Goal: Information Seeking & Learning: Find specific fact

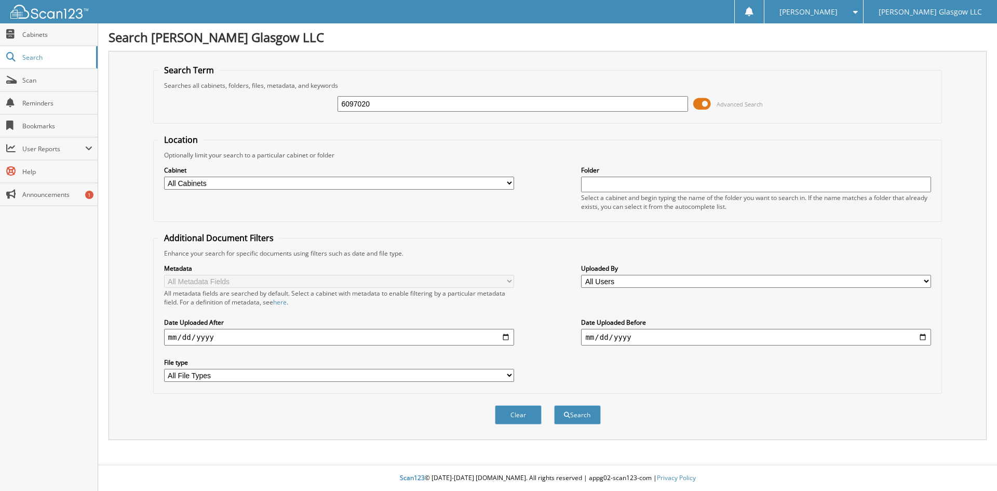
type input "6097020"
click at [704, 100] on span at bounding box center [702, 104] width 18 height 16
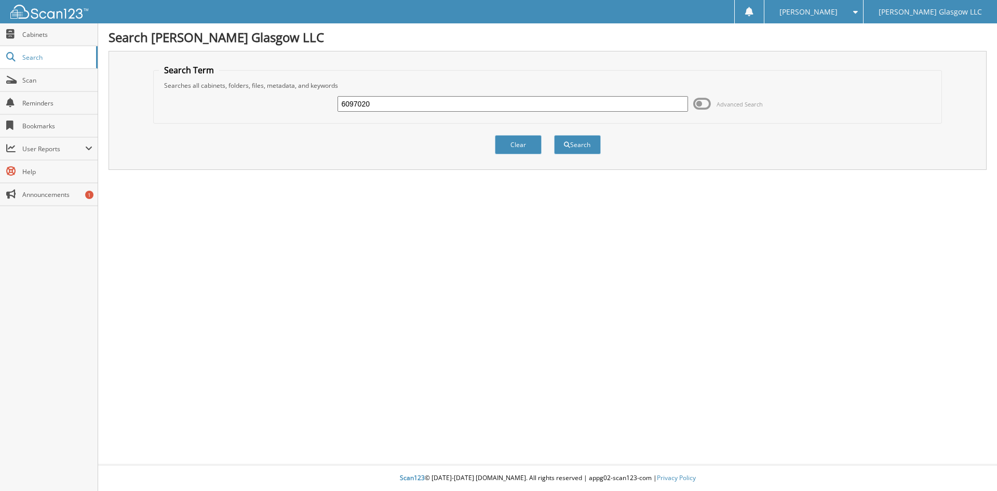
click at [701, 102] on span at bounding box center [702, 104] width 18 height 16
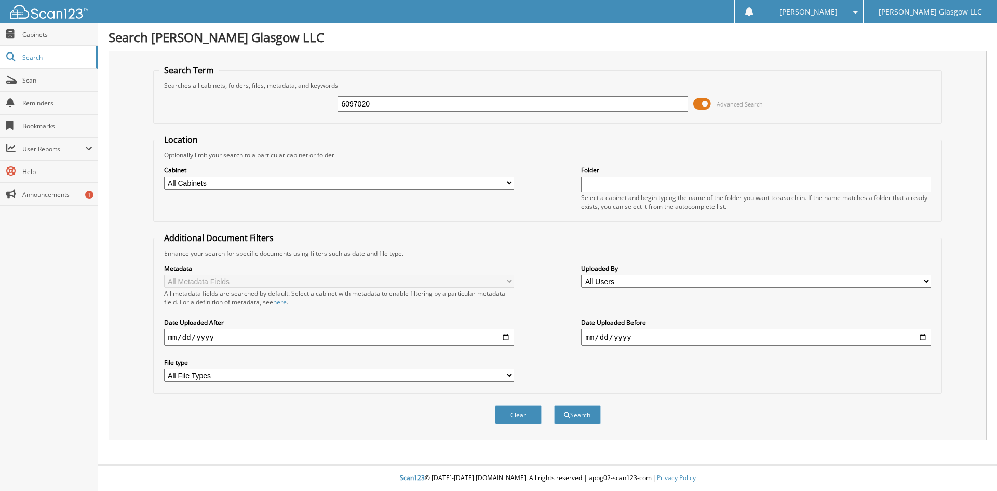
click at [705, 104] on span at bounding box center [702, 104] width 18 height 16
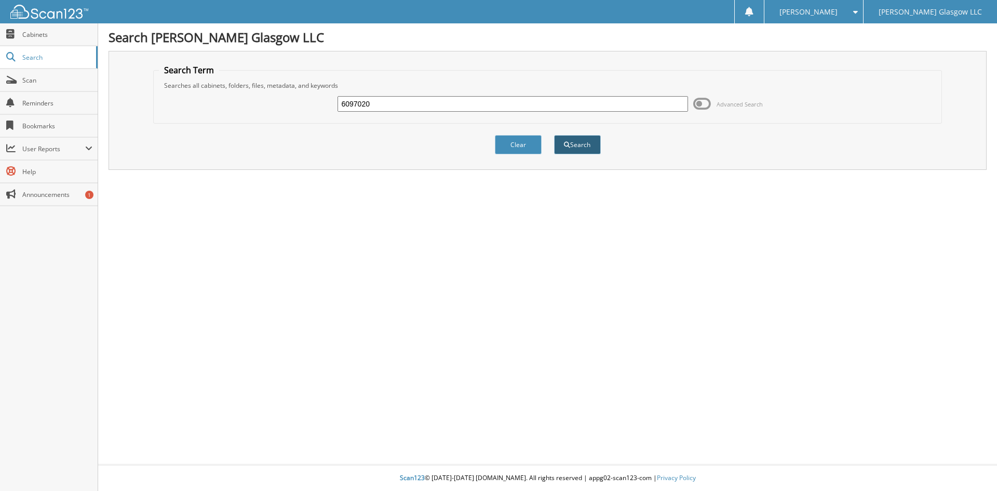
click at [586, 145] on button "Search" at bounding box center [577, 144] width 47 height 19
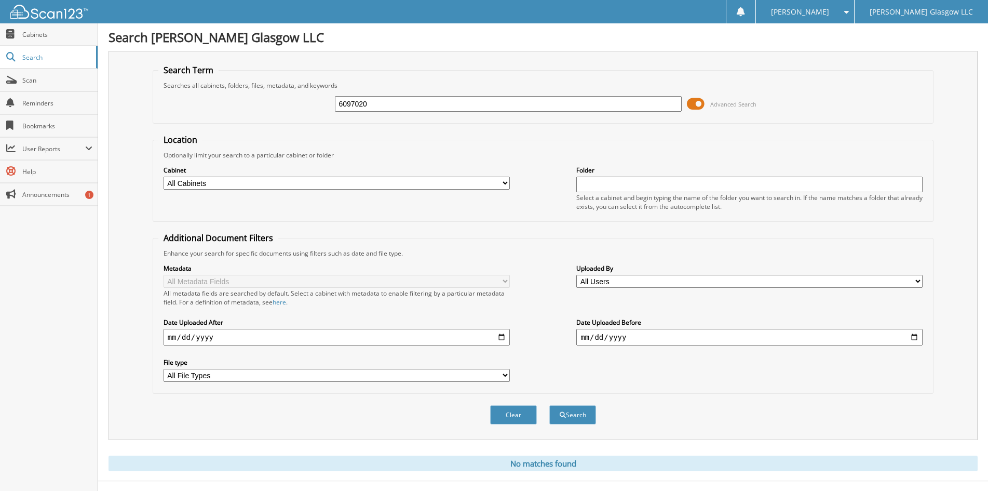
click at [697, 102] on span at bounding box center [696, 104] width 18 height 16
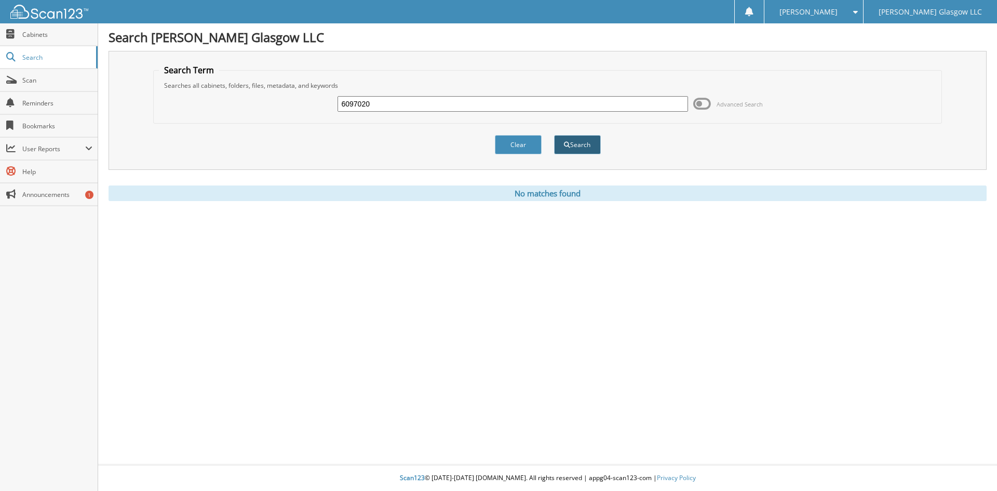
click at [580, 144] on button "Search" at bounding box center [577, 144] width 47 height 19
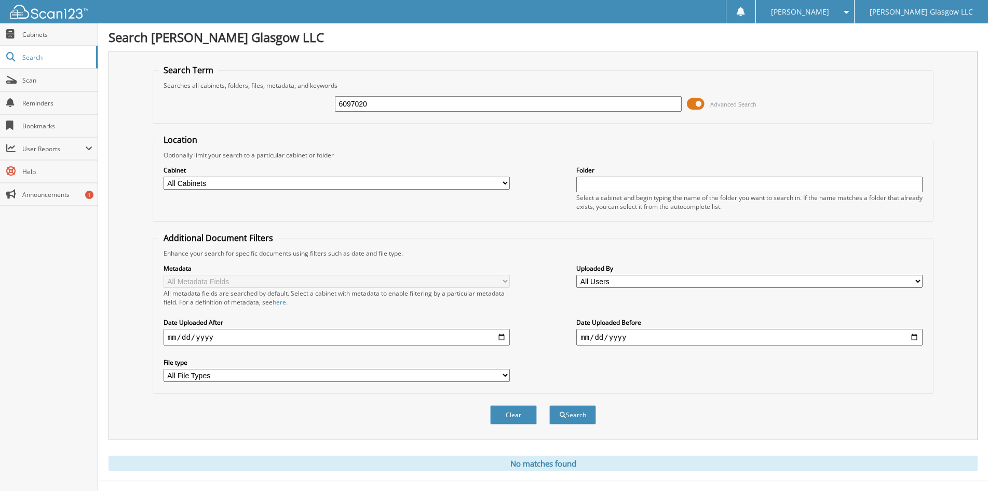
click at [695, 101] on span at bounding box center [696, 104] width 18 height 16
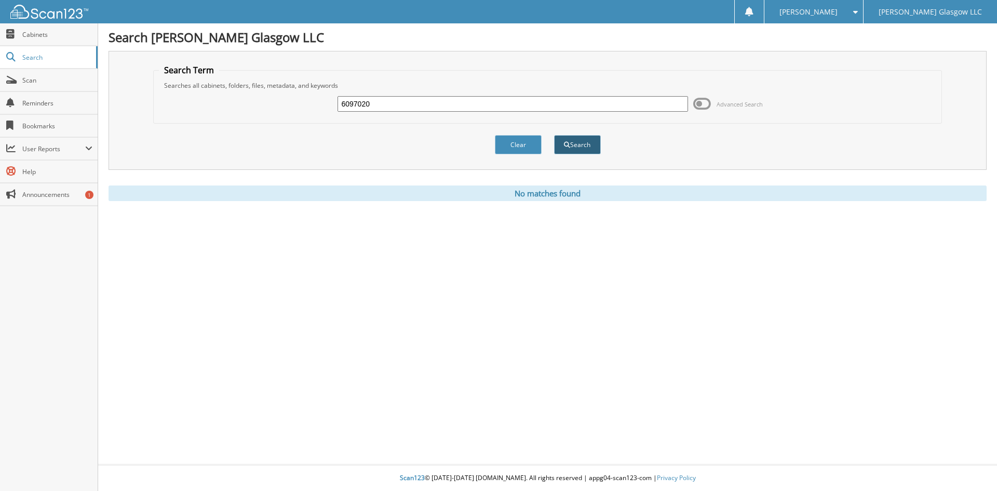
click at [585, 148] on button "Search" at bounding box center [577, 144] width 47 height 19
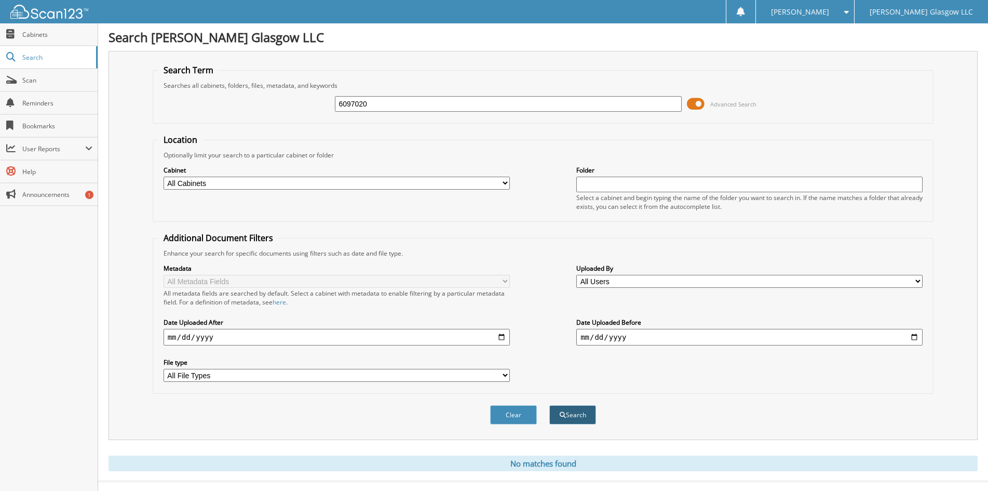
click at [576, 412] on button "Search" at bounding box center [572, 414] width 47 height 19
click at [583, 412] on button "Search" at bounding box center [572, 414] width 47 height 19
click at [697, 102] on span at bounding box center [696, 104] width 18 height 16
